Goal: Task Accomplishment & Management: Use online tool/utility

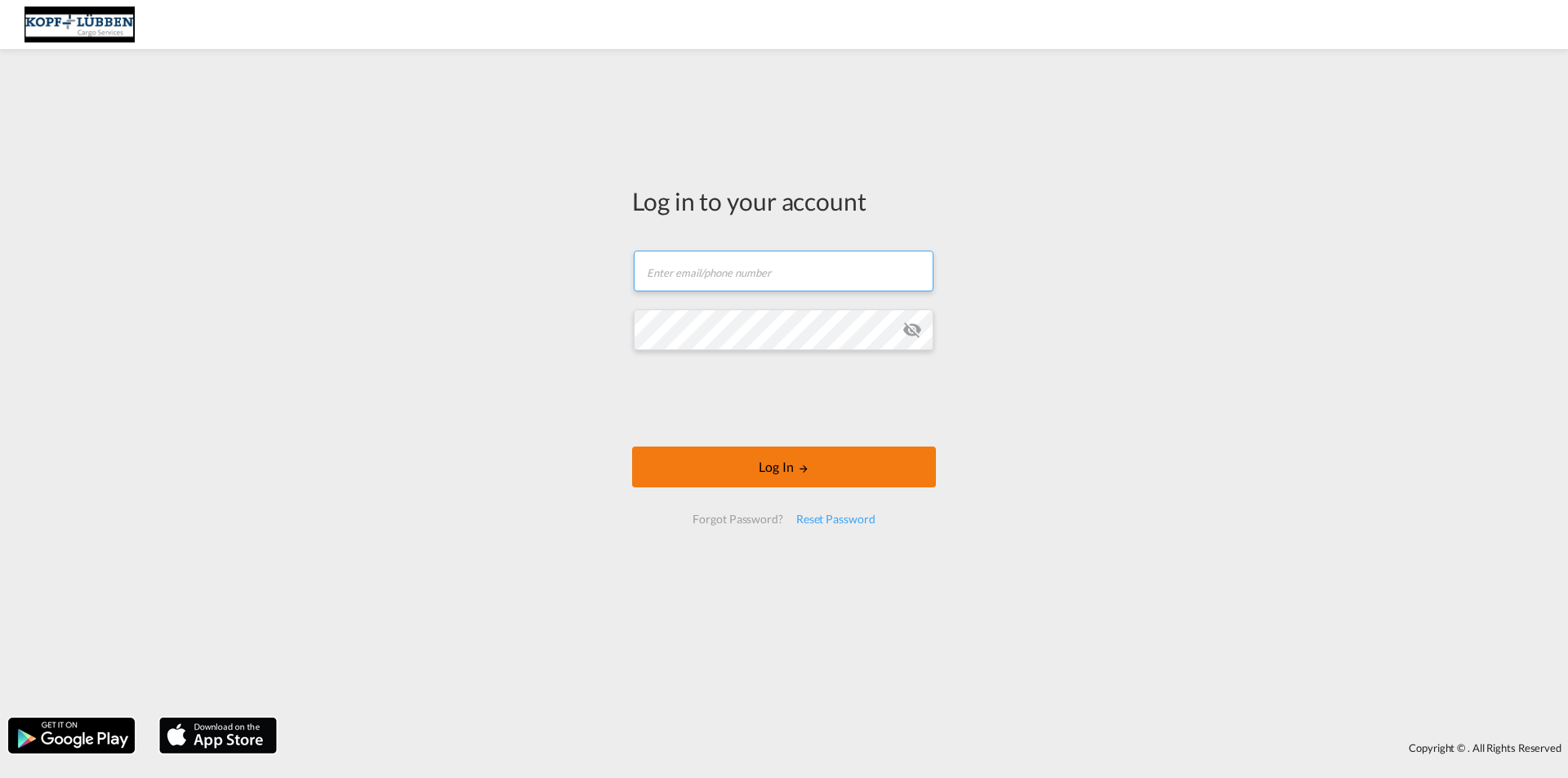
type input "[EMAIL_ADDRESS][PERSON_NAME][DOMAIN_NAME]"
click at [769, 465] on button "Log In" at bounding box center [784, 466] width 304 height 41
